Goal: Obtain resource: Download file/media

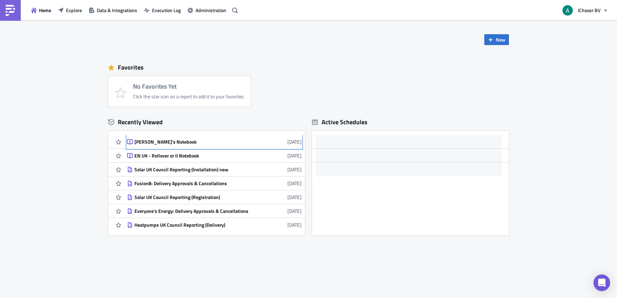
click at [160, 142] on div "[PERSON_NAME]'s Notebook" at bounding box center [194, 142] width 121 height 6
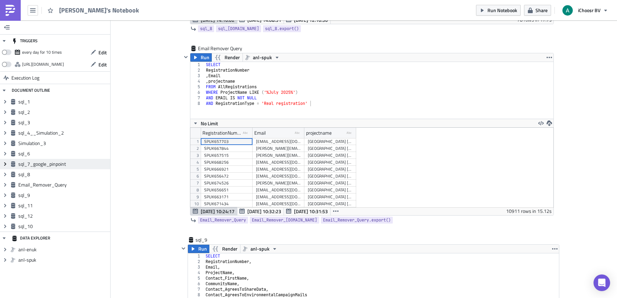
scroll to position [1563, 0]
click at [194, 59] on icon "button" at bounding box center [195, 57] width 3 height 3
click at [203, 58] on span "Run" at bounding box center [205, 58] width 9 height 8
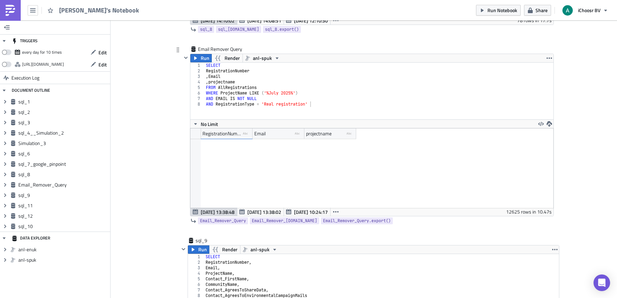
scroll to position [4486, 0]
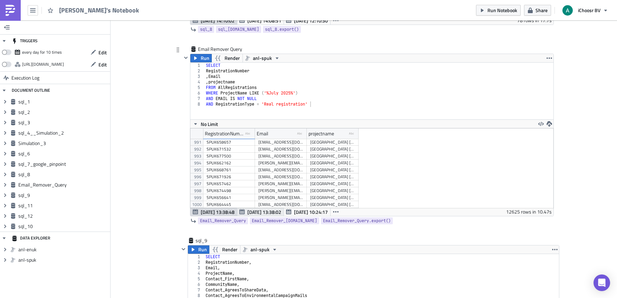
click at [255, 215] on span "[DATE] 13:38:02" at bounding box center [265, 211] width 34 height 7
click at [299, 214] on span "[DATE] 10:24:17" at bounding box center [311, 211] width 34 height 7
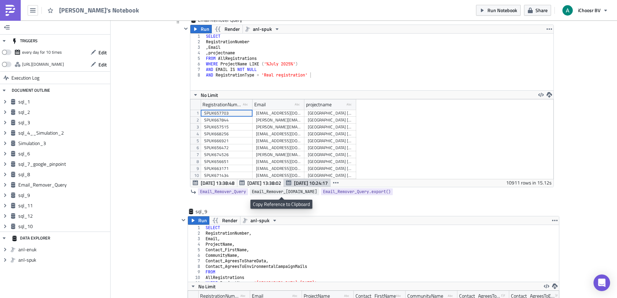
scroll to position [1590, 0]
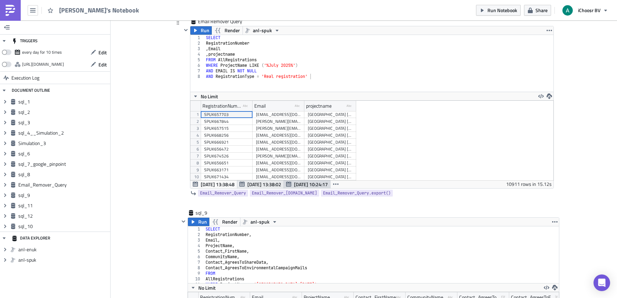
click at [259, 183] on span "[DATE] 13:38:02" at bounding box center [265, 183] width 34 height 7
click at [220, 185] on span "[DATE] 13:38:48" at bounding box center [218, 183] width 34 height 7
click at [310, 186] on span "[DATE] 10:24:17" at bounding box center [311, 183] width 34 height 7
click at [217, 184] on span "[DATE] 13:38:48" at bounding box center [218, 183] width 34 height 7
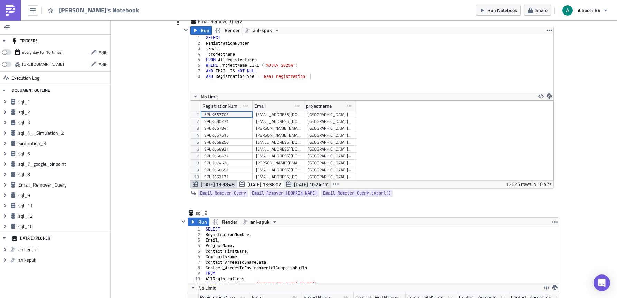
click at [311, 182] on span "[DATE] 10:24:17" at bounding box center [311, 183] width 34 height 7
click at [278, 180] on button "[DATE] 13:38:02" at bounding box center [260, 184] width 47 height 8
click at [294, 180] on span "[DATE] 10:24:17" at bounding box center [311, 183] width 34 height 7
click at [229, 185] on span "[DATE] 13:38:48" at bounding box center [218, 183] width 34 height 7
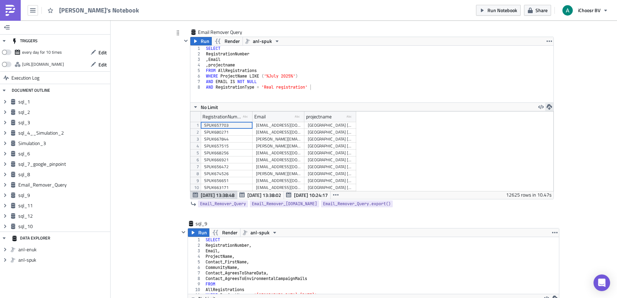
click at [547, 109] on icon "button" at bounding box center [550, 107] width 6 height 6
click at [554, 79] on div "CSV" at bounding box center [574, 80] width 54 height 7
